Goal: Complete application form

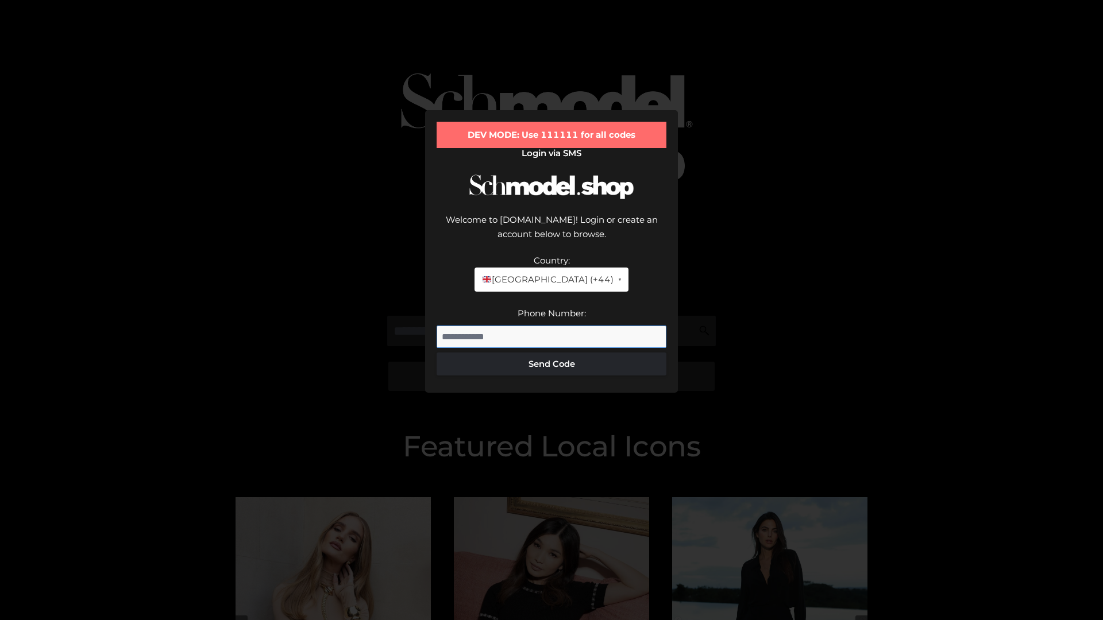
click at [551, 326] on input "Phone Number:" at bounding box center [551, 337] width 230 height 23
type input "**********"
click at [551, 353] on button "Send Code" at bounding box center [551, 364] width 230 height 23
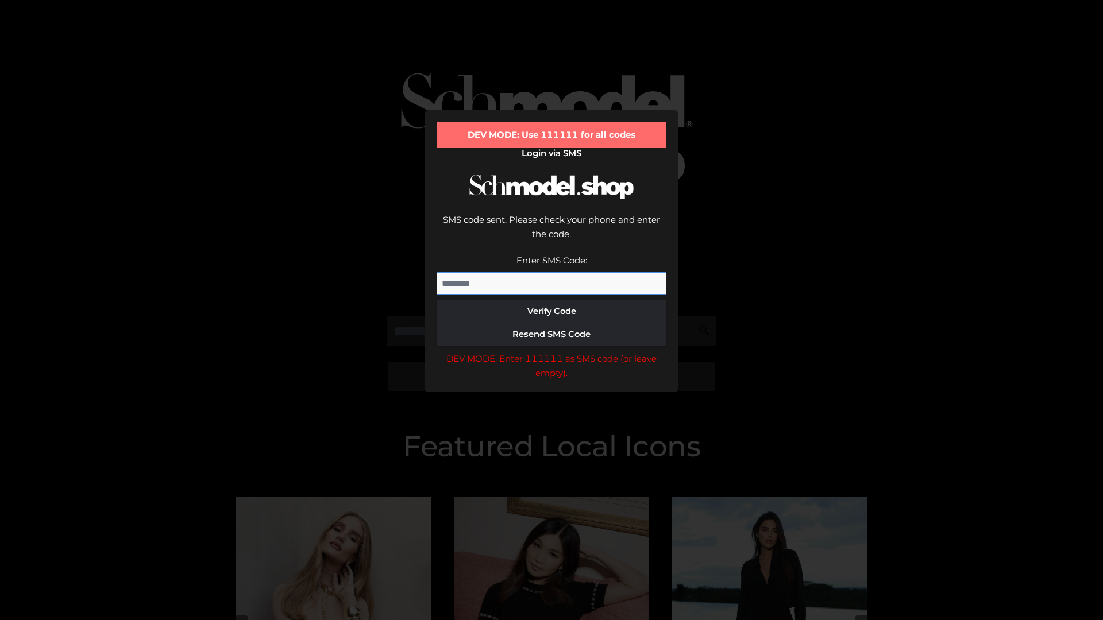
click at [551, 272] on input "Enter SMS Code:" at bounding box center [551, 283] width 230 height 23
type input "******"
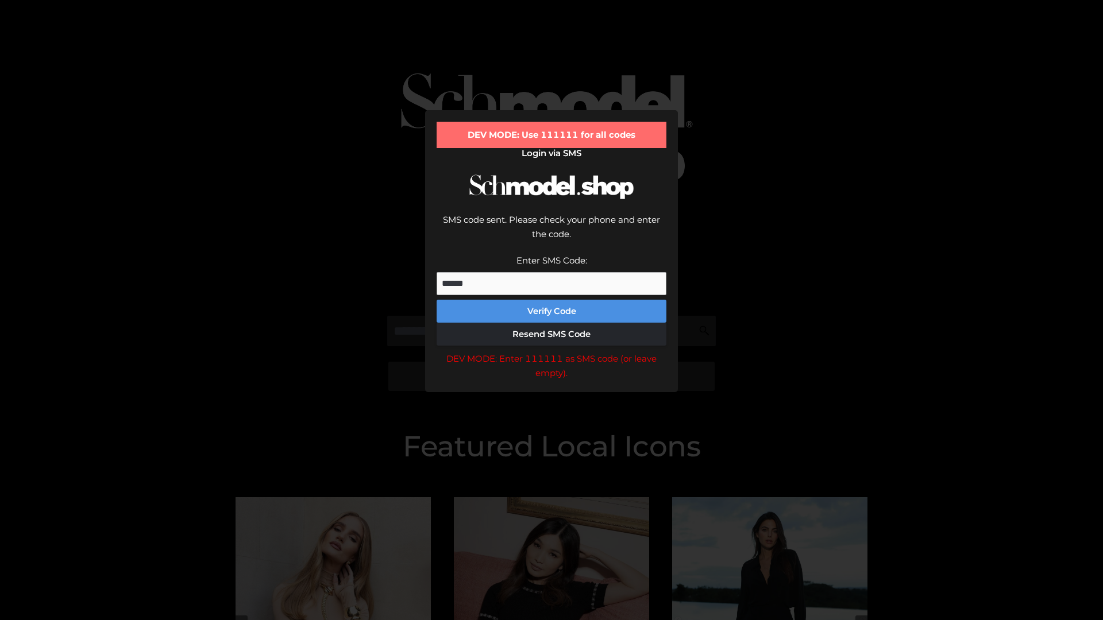
click at [551, 300] on button "Verify Code" at bounding box center [551, 311] width 230 height 23
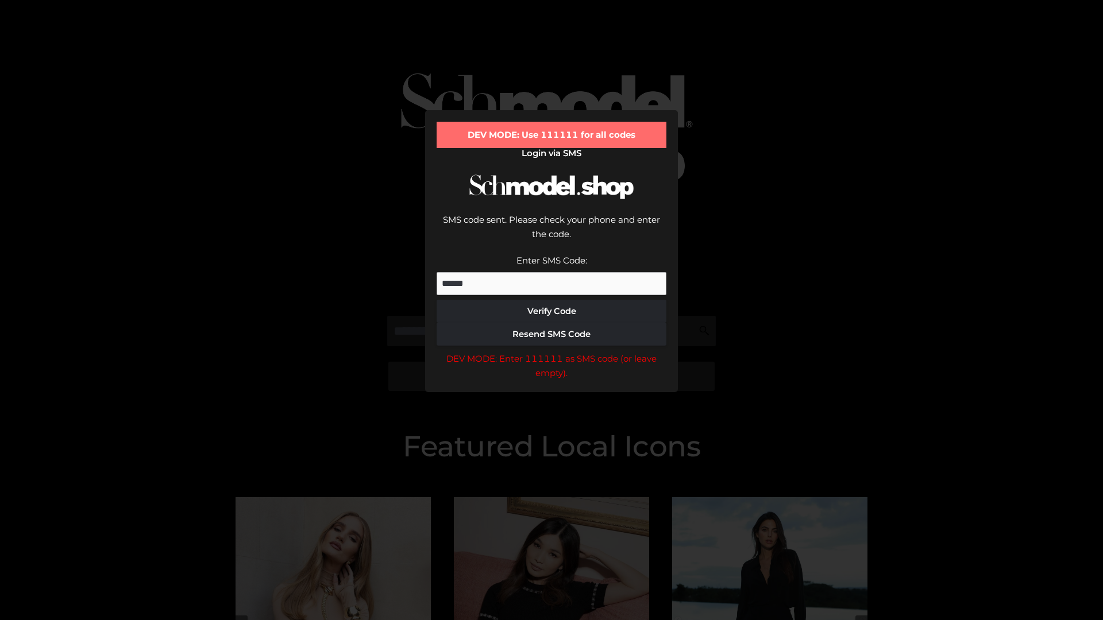
click at [551, 351] on div "DEV MODE: Enter 111111 as SMS code (or leave empty)." at bounding box center [551, 365] width 230 height 29
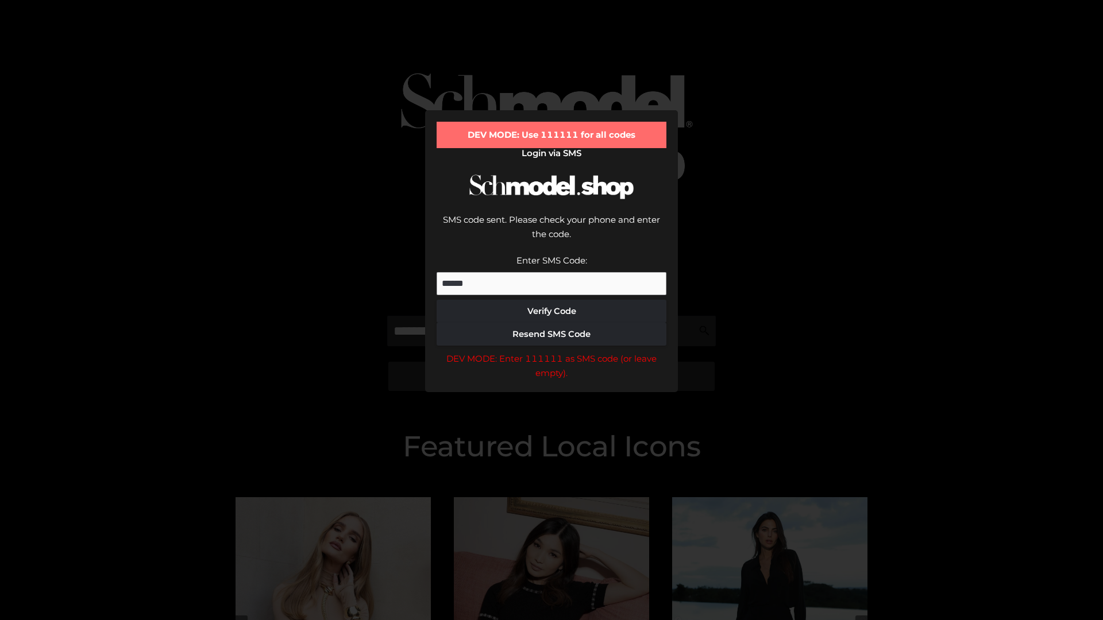
click at [551, 351] on div "DEV MODE: Enter 111111 as SMS code (or leave empty)." at bounding box center [551, 365] width 230 height 29
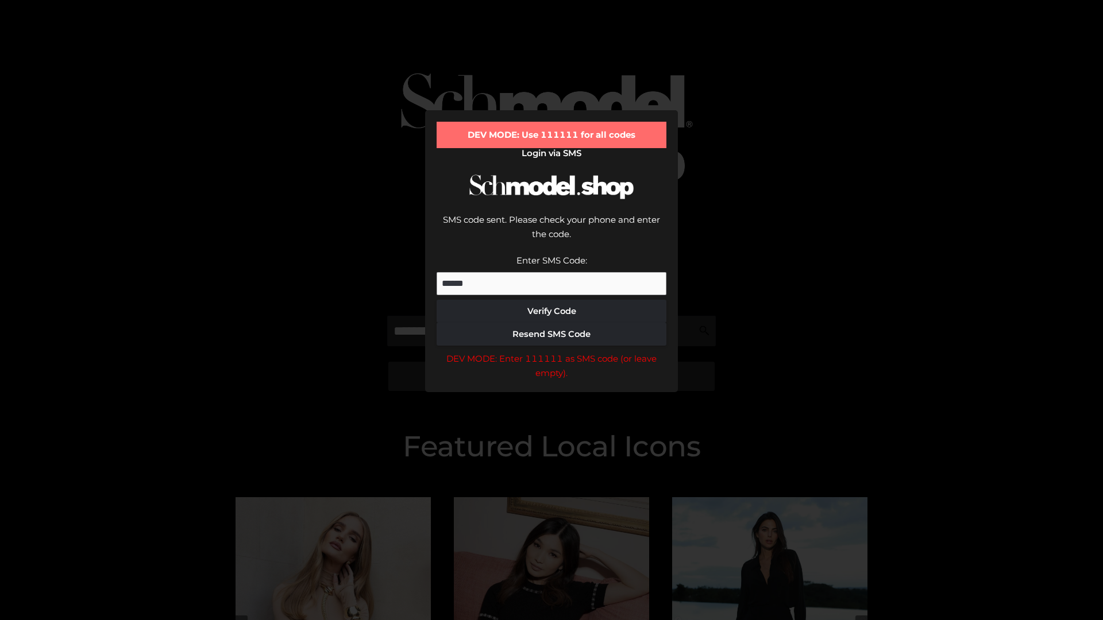
click at [551, 351] on div "DEV MODE: Enter 111111 as SMS code (or leave empty)." at bounding box center [551, 365] width 230 height 29
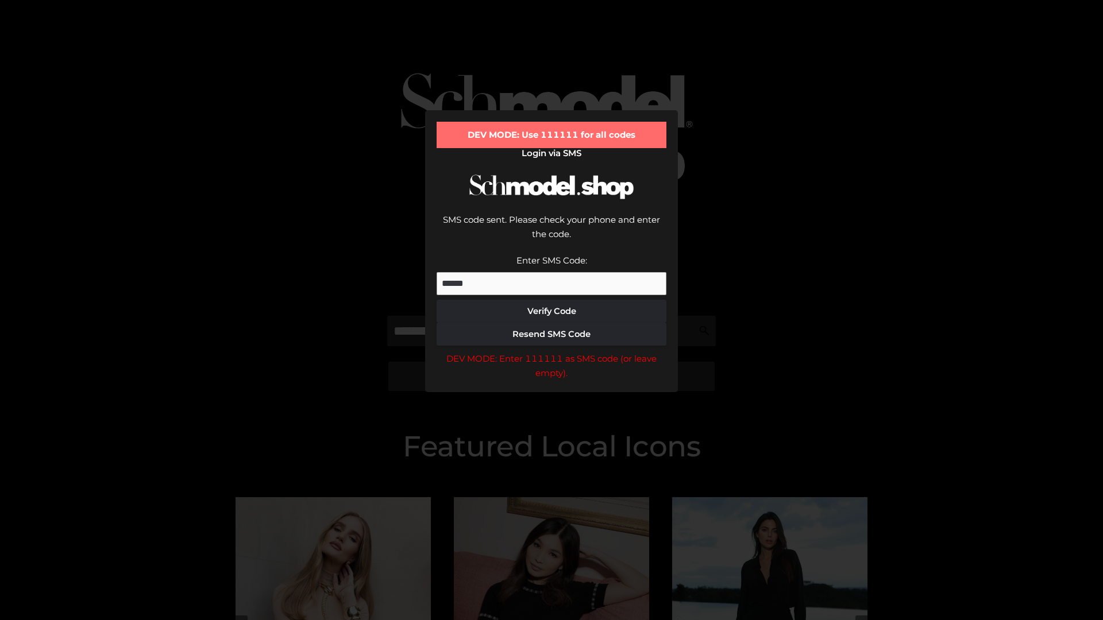
click at [551, 351] on div "DEV MODE: Enter 111111 as SMS code (or leave empty)." at bounding box center [551, 365] width 230 height 29
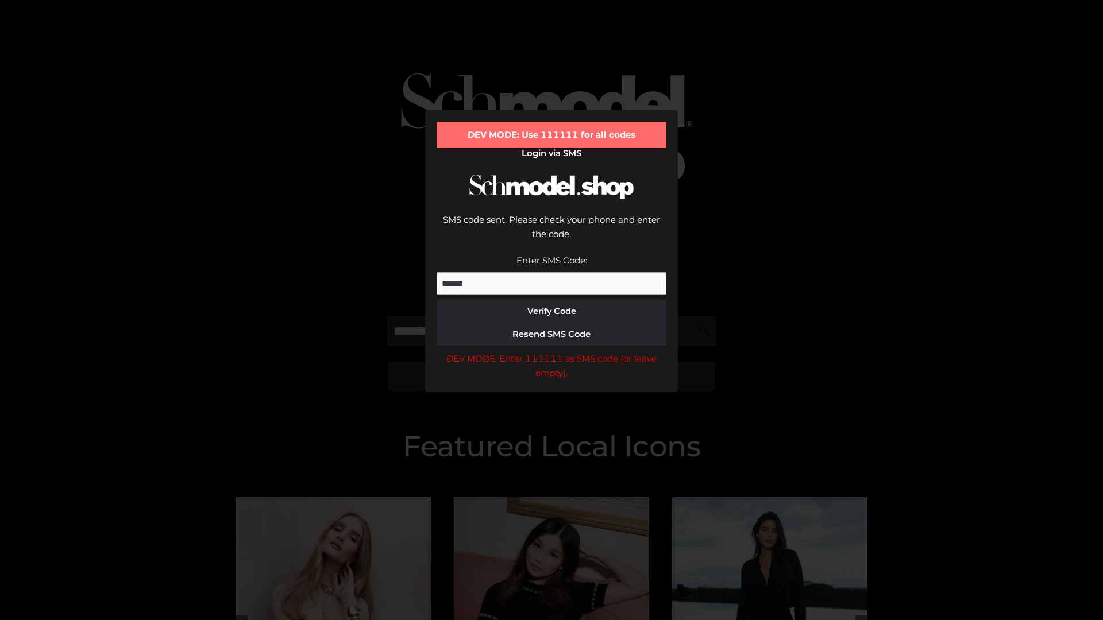
click at [551, 351] on div "DEV MODE: Enter 111111 as SMS code (or leave empty)." at bounding box center [551, 365] width 230 height 29
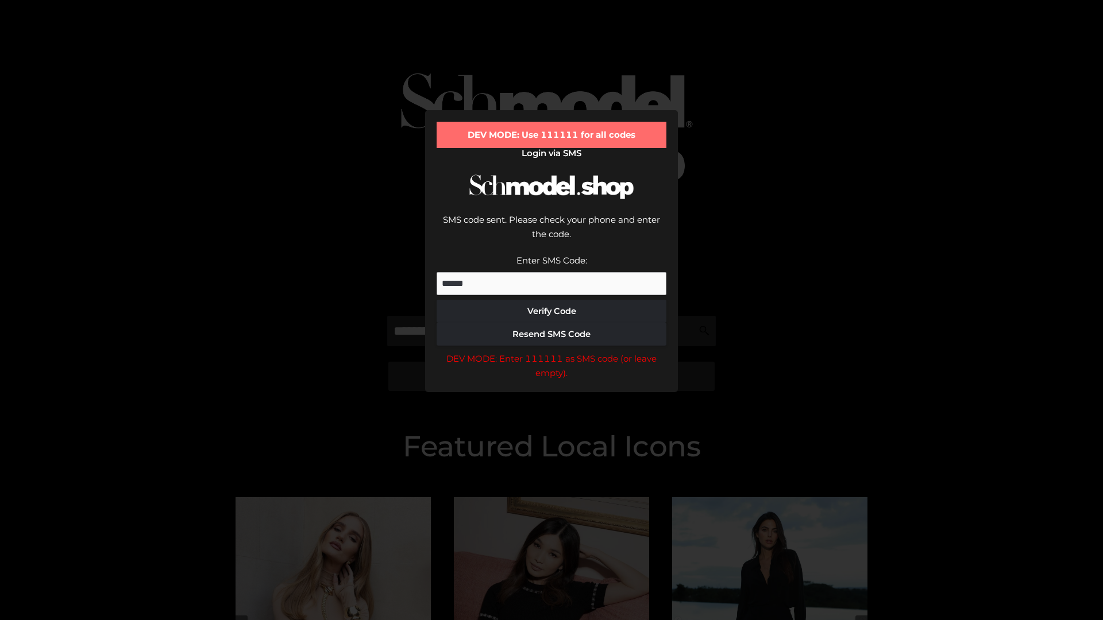
click at [551, 351] on div "DEV MODE: Enter 111111 as SMS code (or leave empty)." at bounding box center [551, 365] width 230 height 29
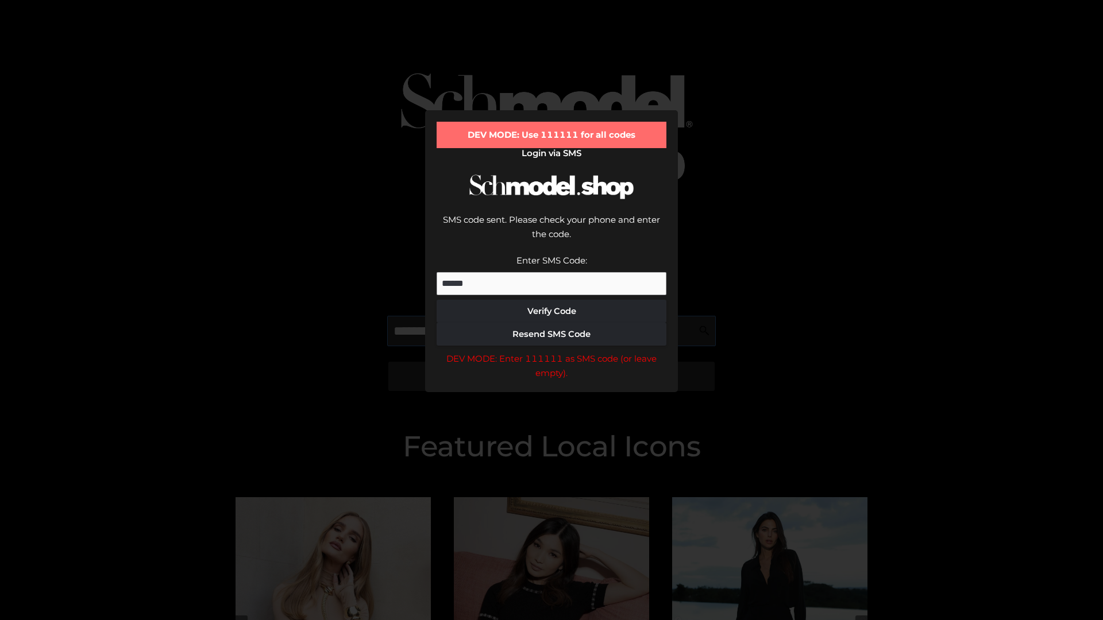
scroll to position [0, 59]
click at [551, 351] on div "DEV MODE: Enter 111111 as SMS code (or leave empty)." at bounding box center [551, 365] width 230 height 29
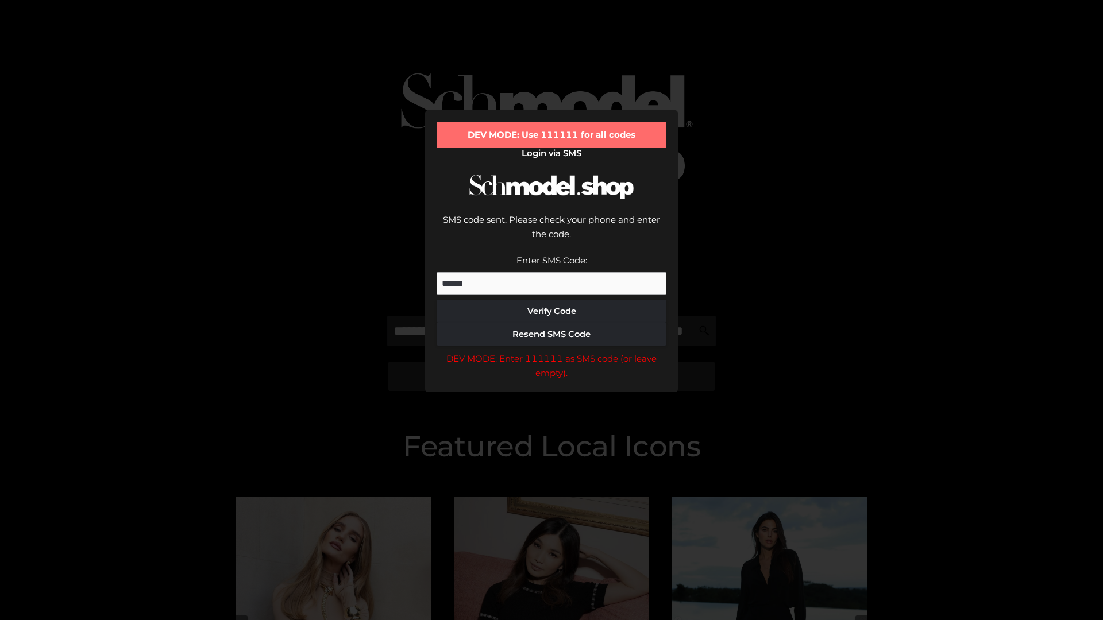
click at [551, 351] on div "DEV MODE: Enter 111111 as SMS code (or leave empty)." at bounding box center [551, 365] width 230 height 29
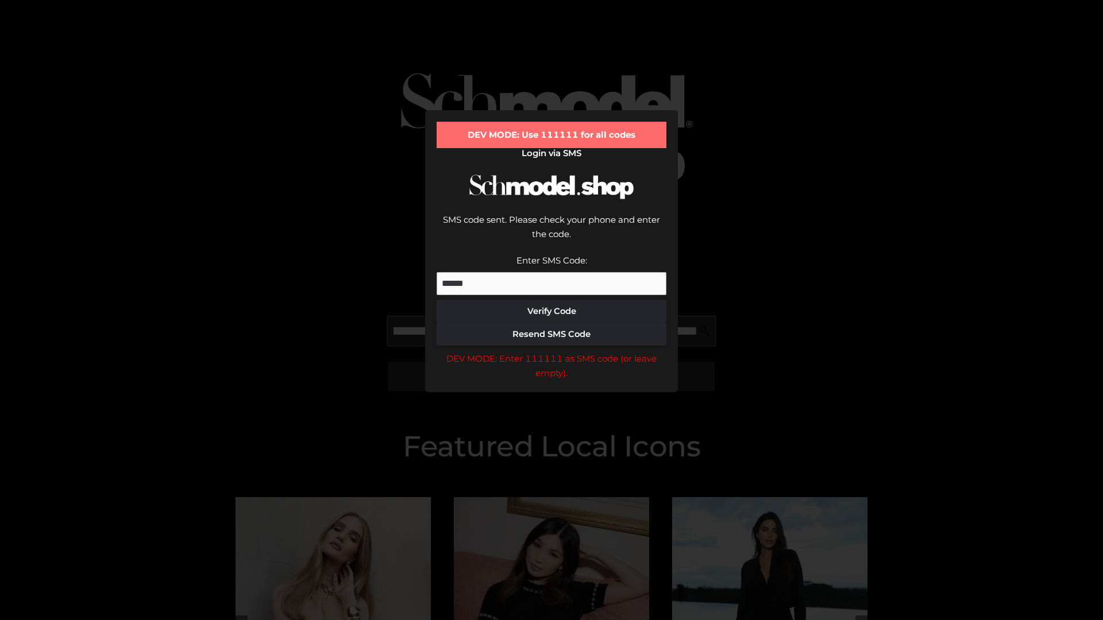
scroll to position [0, 125]
click at [551, 351] on div "DEV MODE: Enter 111111 as SMS code (or leave empty)." at bounding box center [551, 365] width 230 height 29
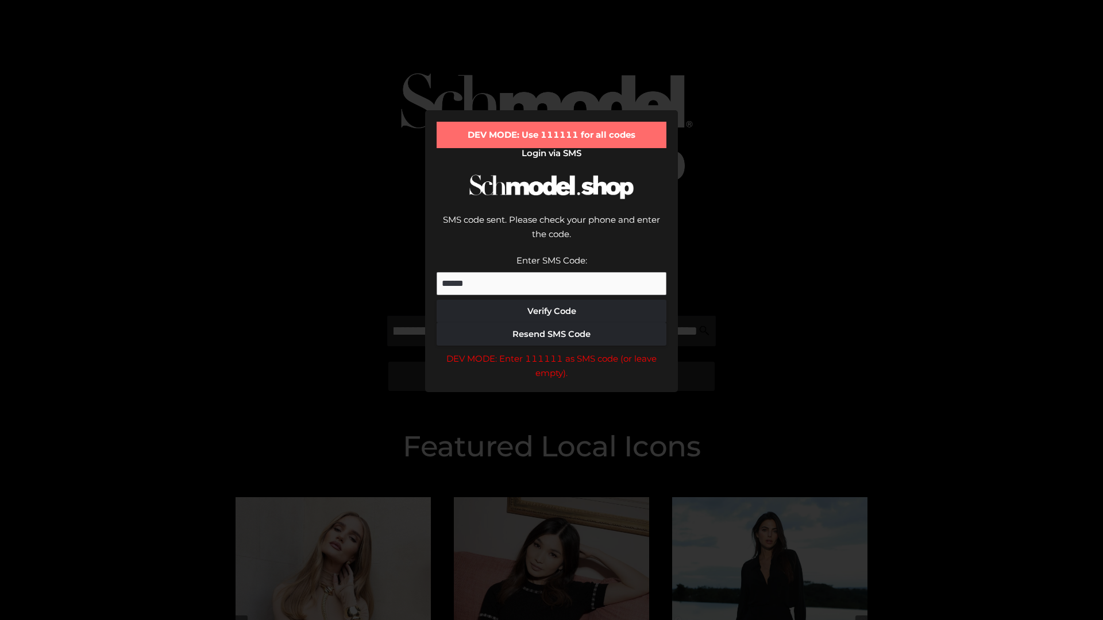
click at [551, 351] on div "DEV MODE: Enter 111111 as SMS code (or leave empty)." at bounding box center [551, 365] width 230 height 29
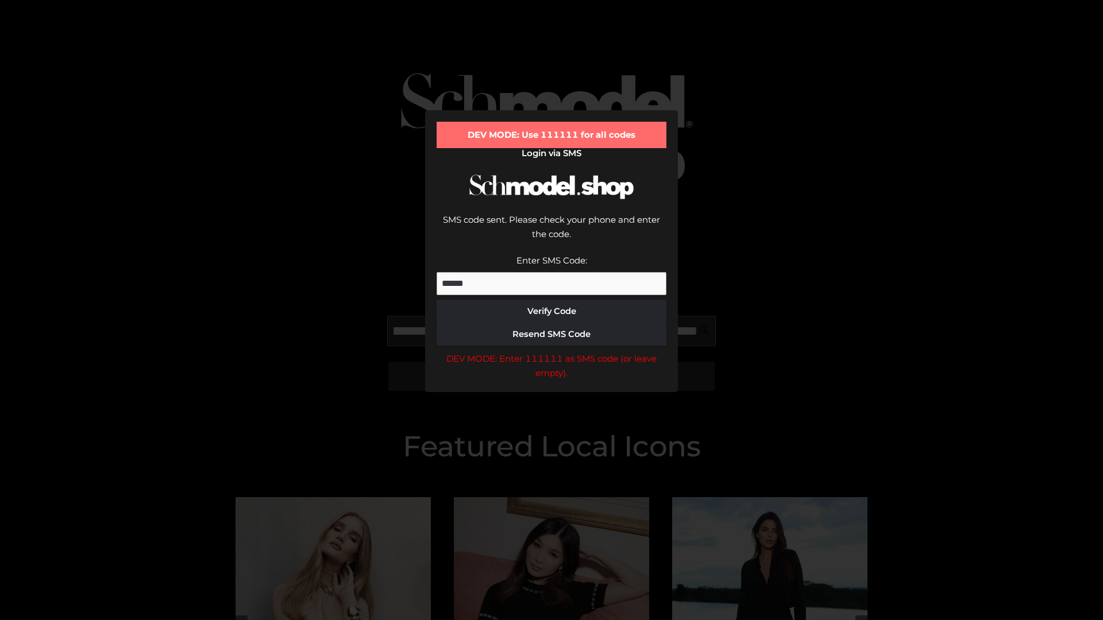
scroll to position [0, 195]
click at [551, 351] on div "DEV MODE: Enter 111111 as SMS code (or leave empty)." at bounding box center [551, 365] width 230 height 29
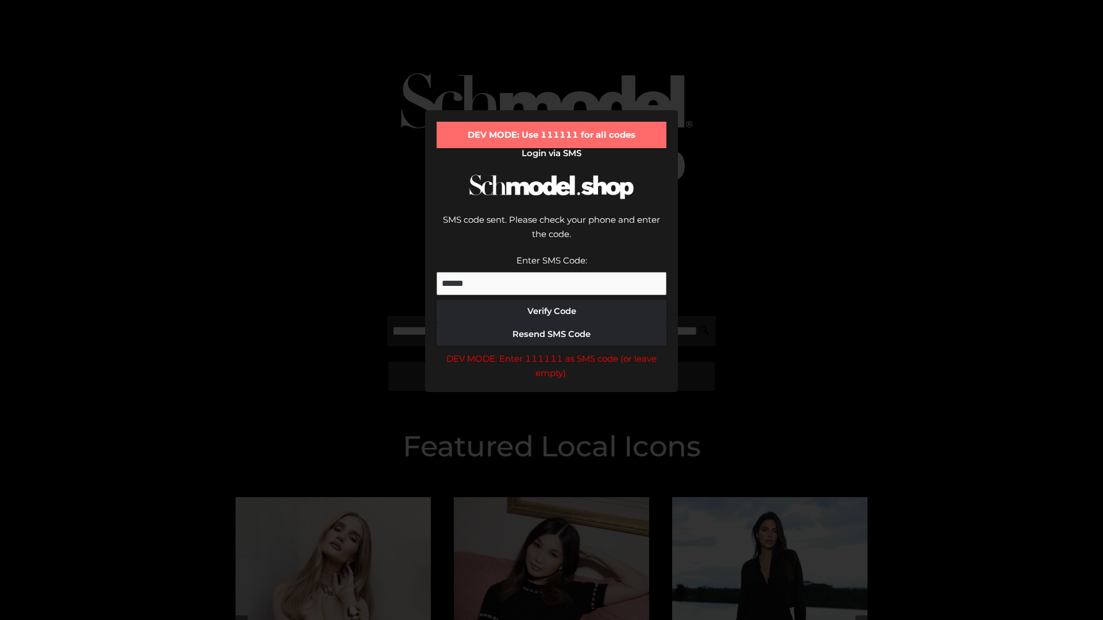
click at [551, 351] on div "DEV MODE: Enter 111111 as SMS code (or leave empty)." at bounding box center [551, 365] width 230 height 29
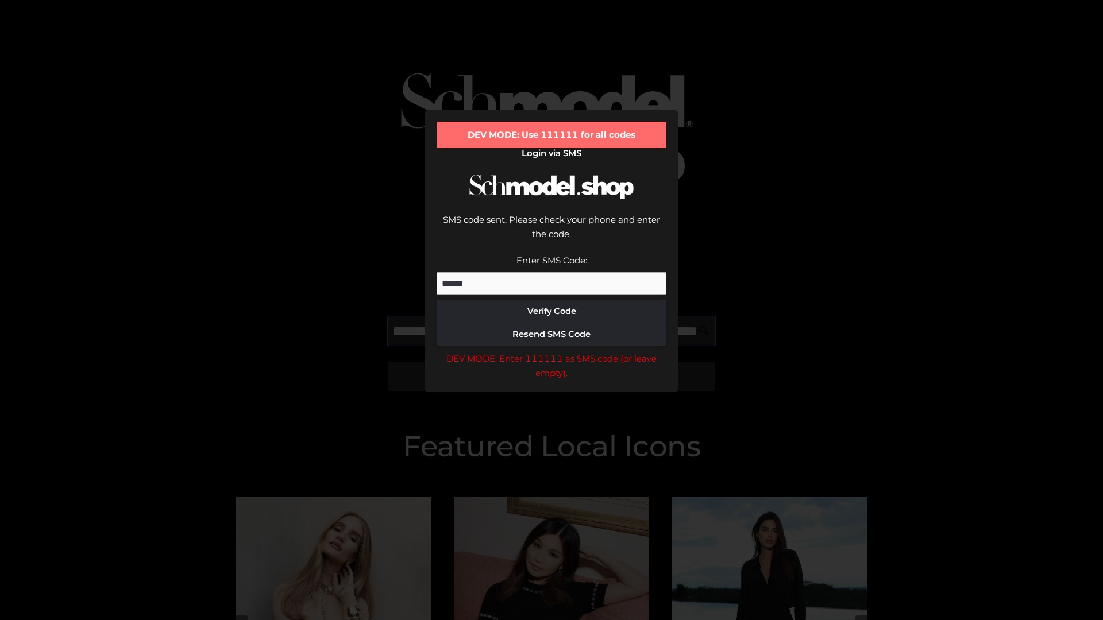
scroll to position [0, 267]
click at [551, 351] on div "DEV MODE: Enter 111111 as SMS code (or leave empty)." at bounding box center [551, 365] width 230 height 29
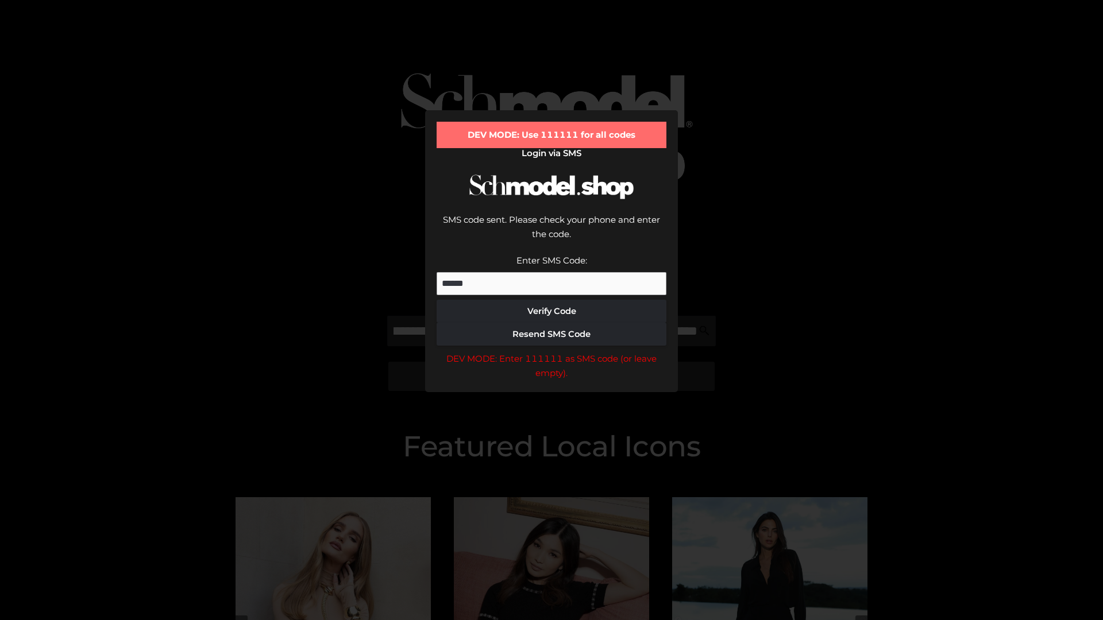
click at [551, 351] on div "DEV MODE: Enter 111111 as SMS code (or leave empty)." at bounding box center [551, 365] width 230 height 29
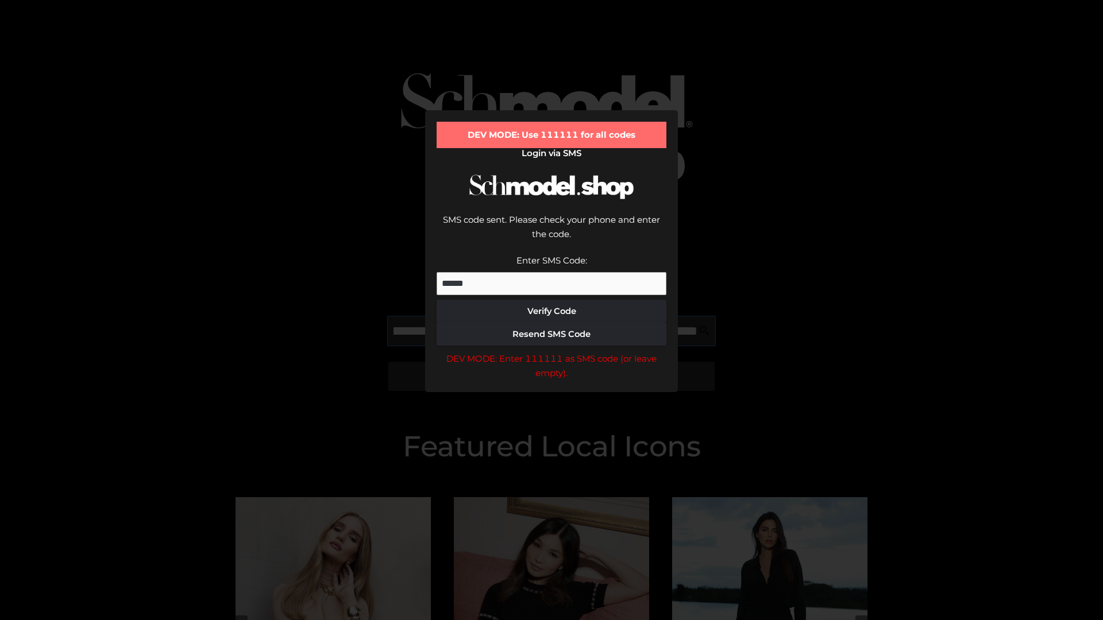
scroll to position [0, 333]
click at [551, 351] on div "DEV MODE: Enter 111111 as SMS code (or leave empty)." at bounding box center [551, 365] width 230 height 29
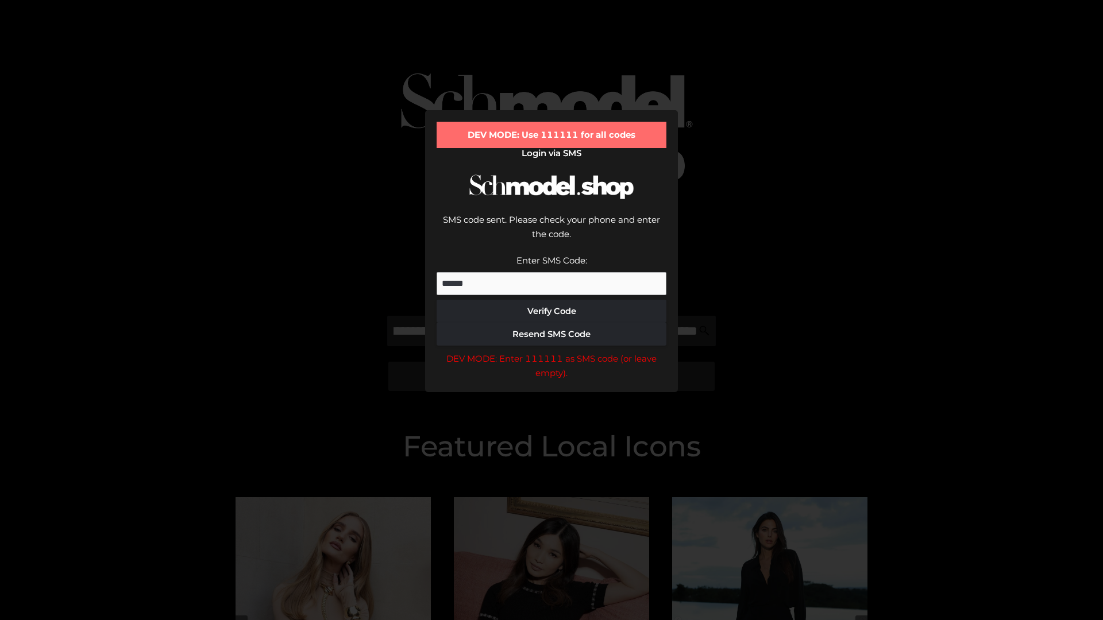
click at [551, 351] on div "DEV MODE: Enter 111111 as SMS code (or leave empty)." at bounding box center [551, 365] width 230 height 29
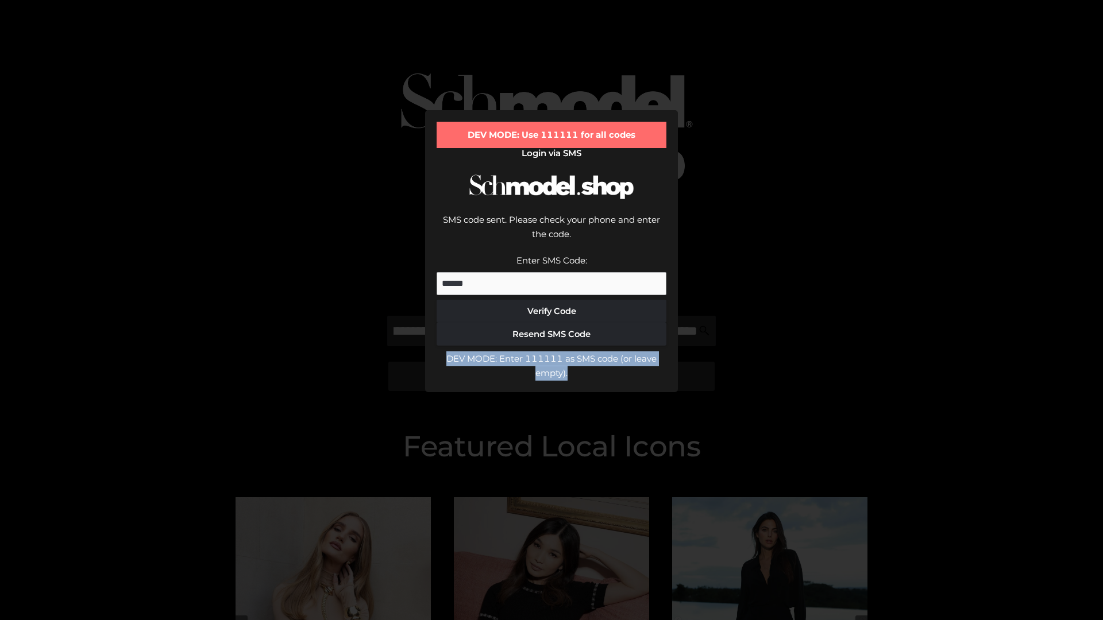
scroll to position [0, 0]
type input "**********"
